Goal: Task Accomplishment & Management: Complete application form

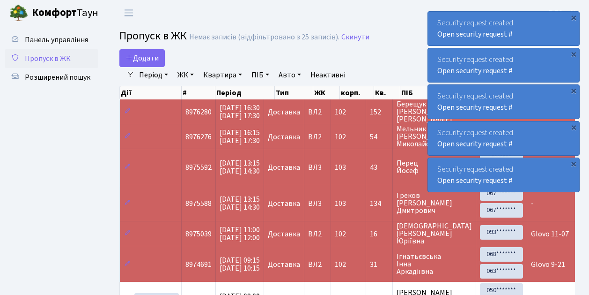
select select "25"
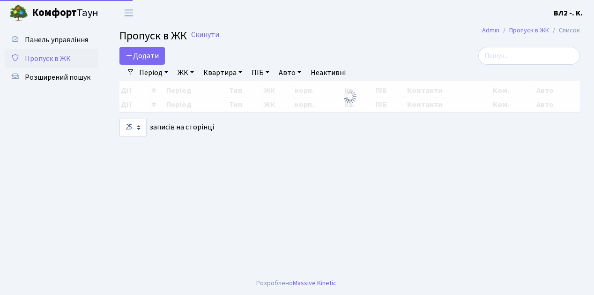
select select "25"
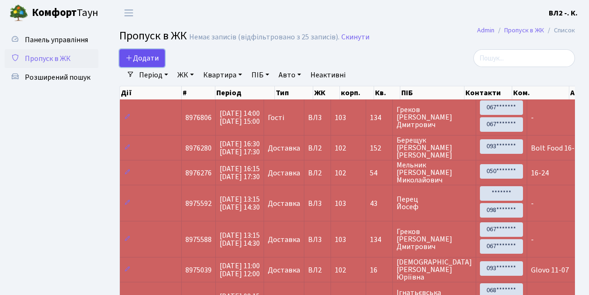
click at [161, 63] on link "Додати" at bounding box center [141, 58] width 45 height 18
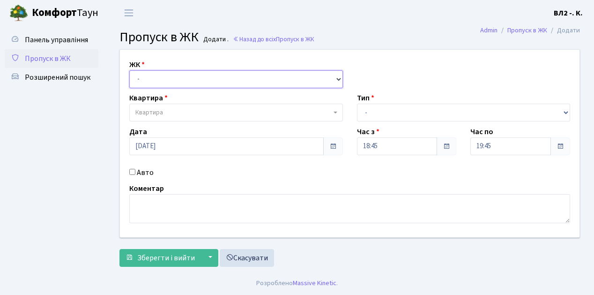
click at [337, 78] on select "- ВЛ1, Ужгородський пров., 4/1 ВЛ2, Голосіївський просп., 76 ВЛ3, пр.Голосіївсь…" at bounding box center [236, 79] width 214 height 18
select select "317"
click at [129, 70] on select "- ВЛ1, Ужгородський пров., 4/1 ВЛ2, Голосіївський просп., 76 ВЛ3, пр.Голосіївсь…" at bounding box center [236, 79] width 214 height 18
select select
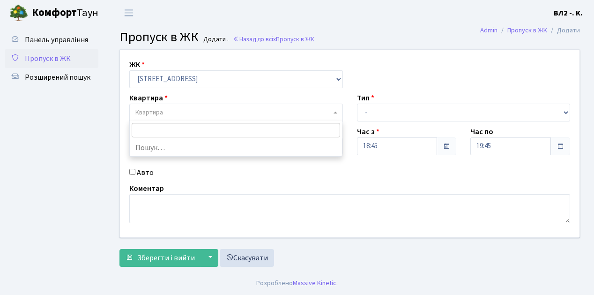
click at [335, 109] on span at bounding box center [336, 113] width 2 height 18
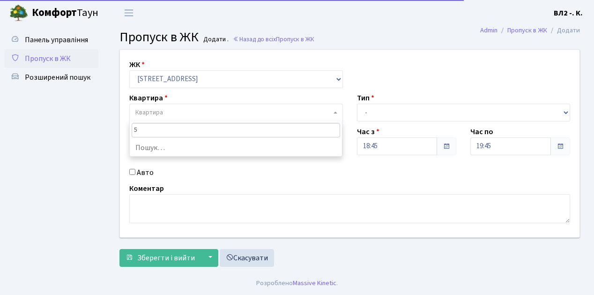
type input "58"
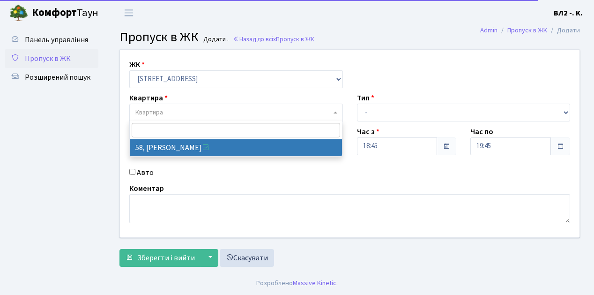
select select "38113"
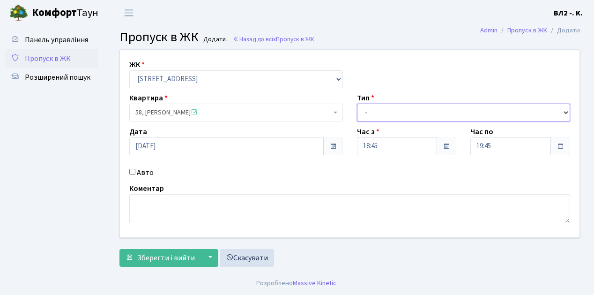
click at [565, 111] on select "- Доставка Таксі Гості Сервіс" at bounding box center [464, 113] width 214 height 18
select select "1"
click at [357, 104] on select "- Доставка Таксі Гості Сервіс" at bounding box center [464, 113] width 214 height 18
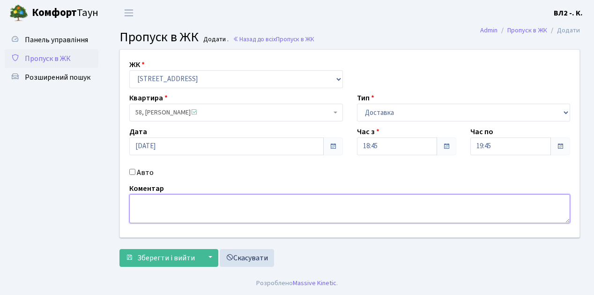
drag, startPoint x: 136, startPoint y: 201, endPoint x: 335, endPoint y: 188, distance: 199.5
click at [136, 201] on textarea at bounding box center [349, 208] width 441 height 29
type textarea "Glovo 18-44"
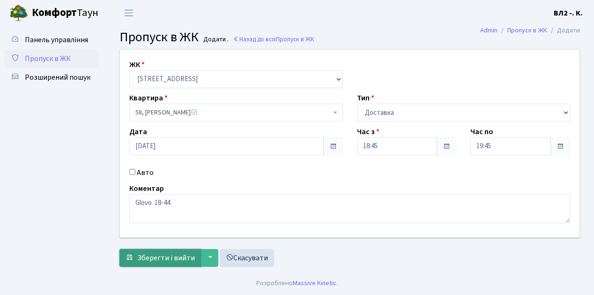
click at [141, 261] on span "Зберегти і вийти" at bounding box center [166, 257] width 58 height 10
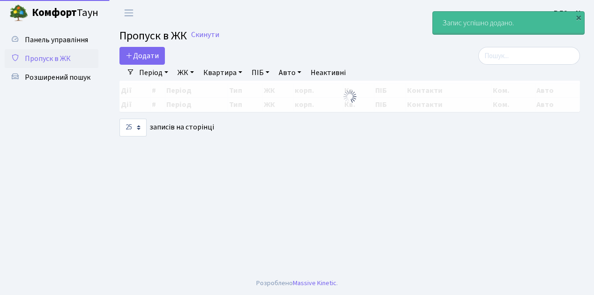
select select "25"
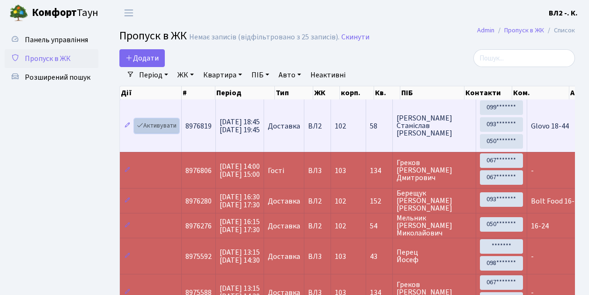
click at [176, 131] on link "Активувати" at bounding box center [156, 126] width 44 height 15
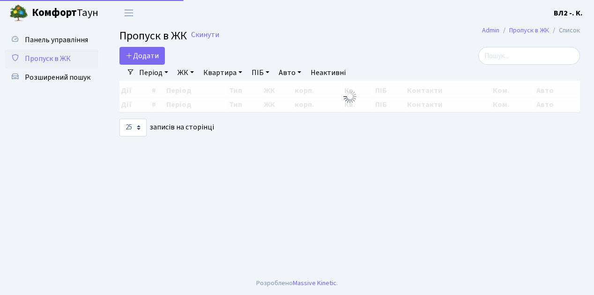
select select "25"
